Goal: Find specific page/section: Find specific page/section

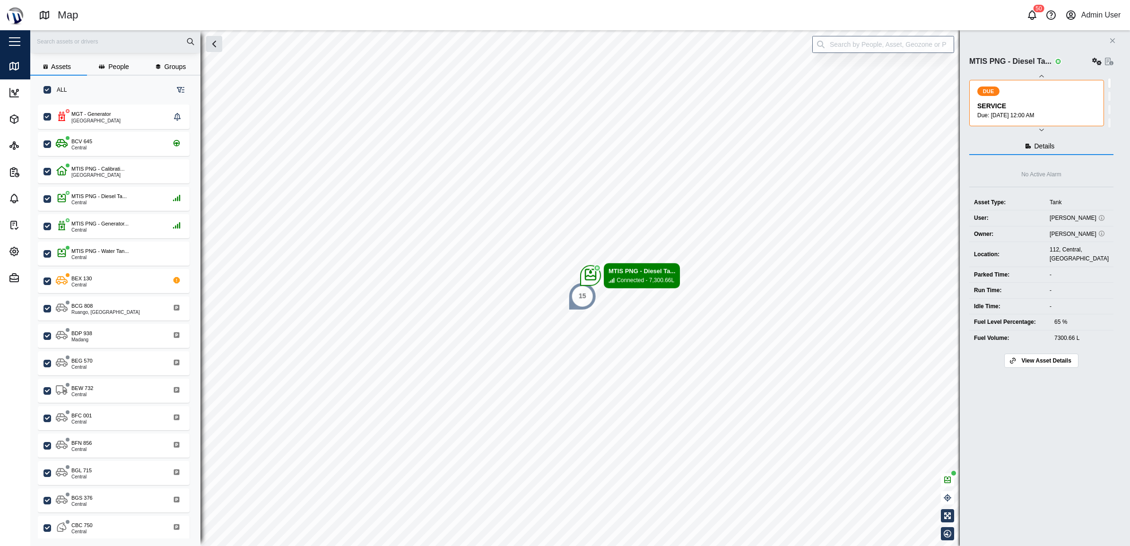
scroll to position [428, 147]
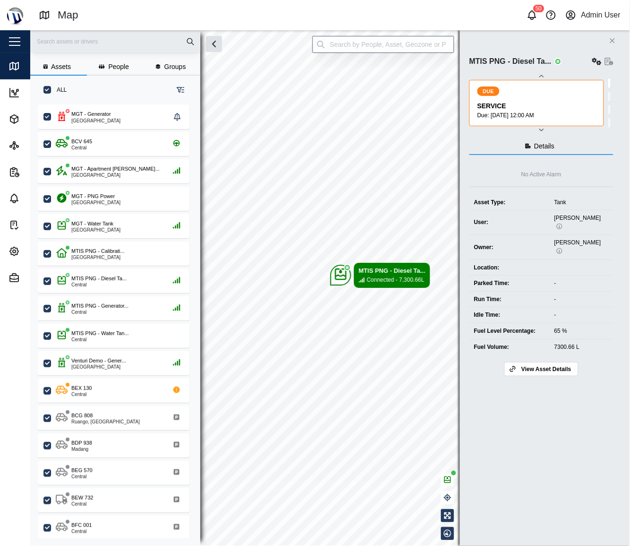
scroll to position [428, 147]
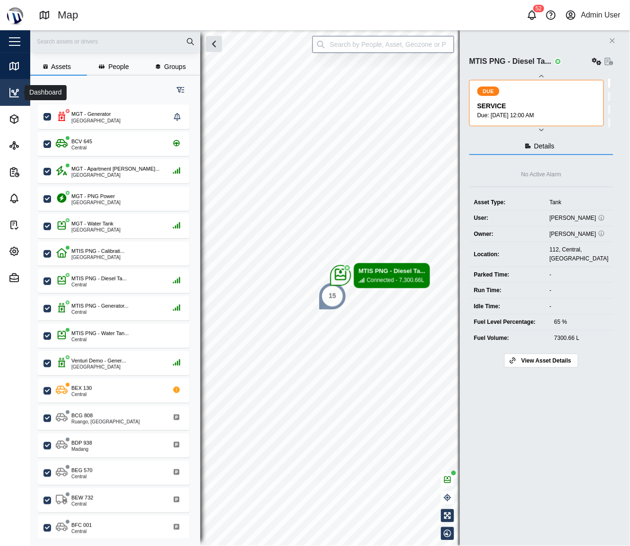
click at [21, 92] on div "Dashboard" at bounding box center [37, 92] width 56 height 11
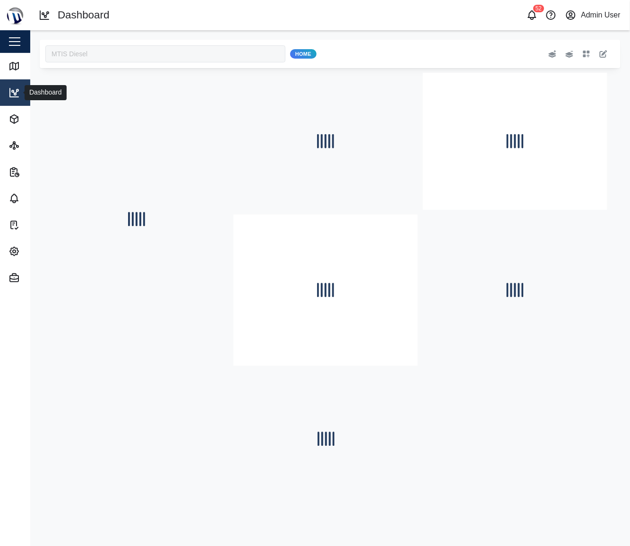
type input "MTIS Diesel"
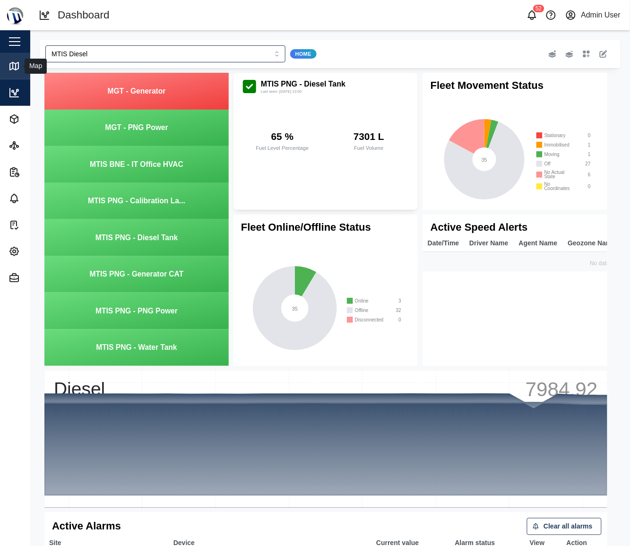
click at [20, 65] on div "Map" at bounding box center [27, 65] width 36 height 11
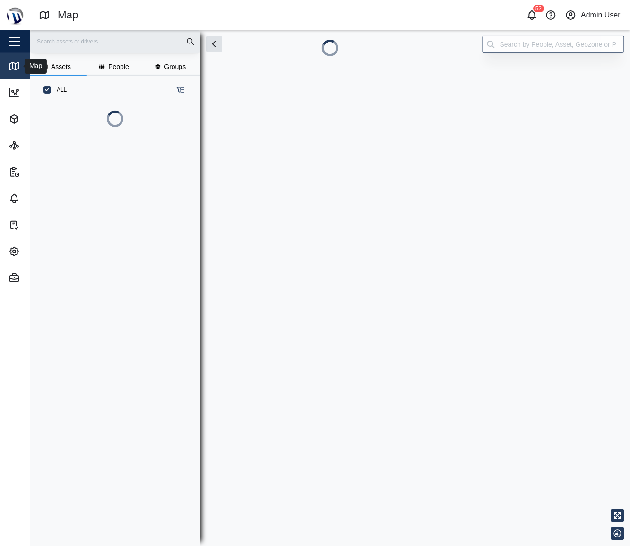
scroll to position [388, 147]
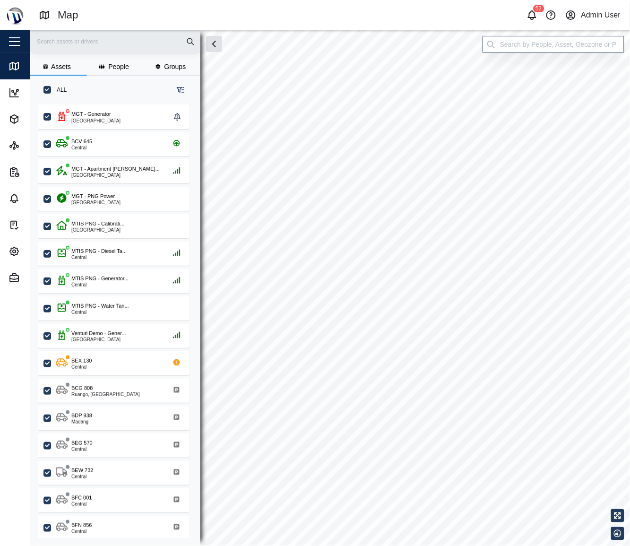
checkbox input "true"
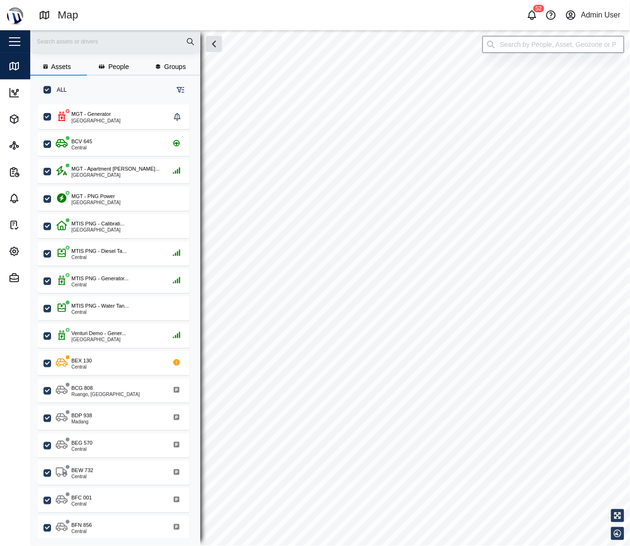
checkbox input "true"
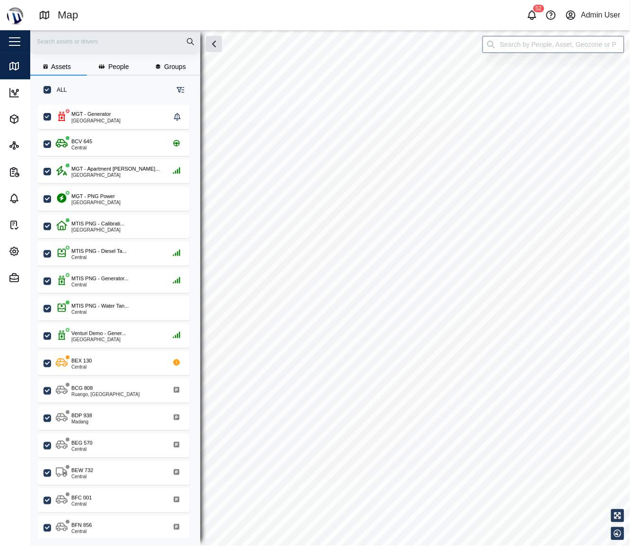
checkbox input "true"
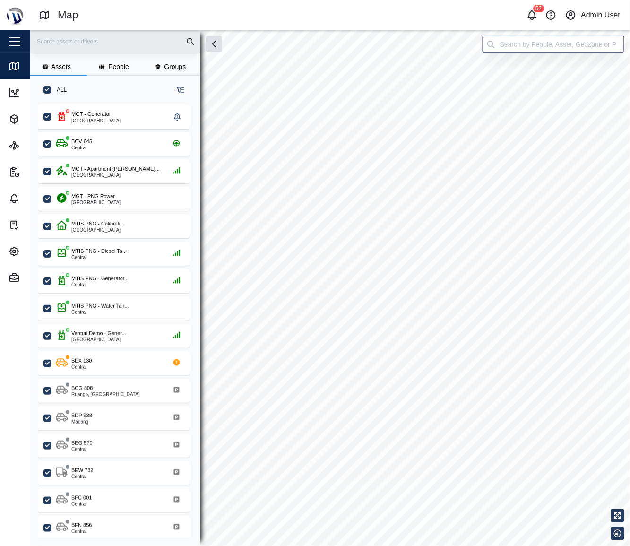
checkbox input "true"
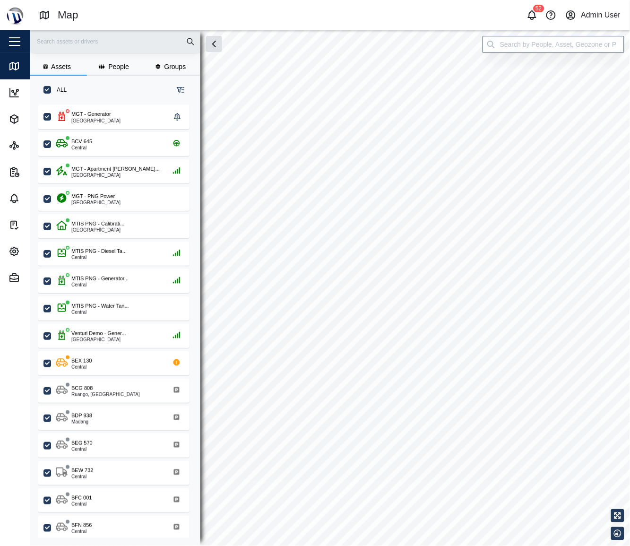
checkbox input "true"
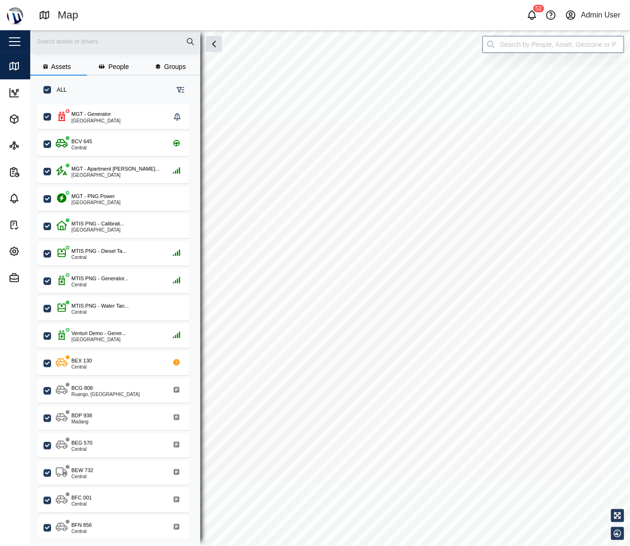
checkbox input "true"
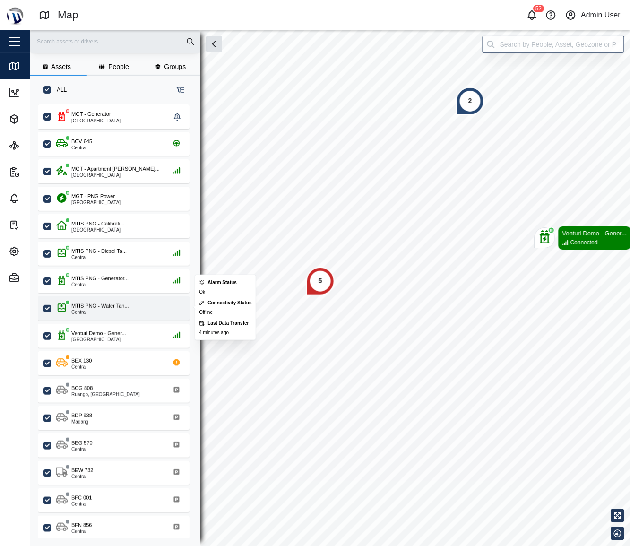
click at [145, 308] on div "MTIS PNG - Water Tan... Central" at bounding box center [120, 308] width 128 height 13
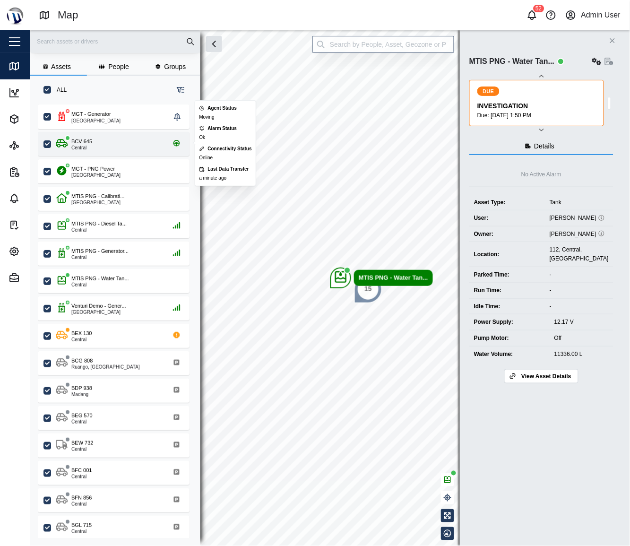
click at [122, 138] on div "BCV 645 Central" at bounding box center [120, 144] width 128 height 13
